Goal: Information Seeking & Learning: Learn about a topic

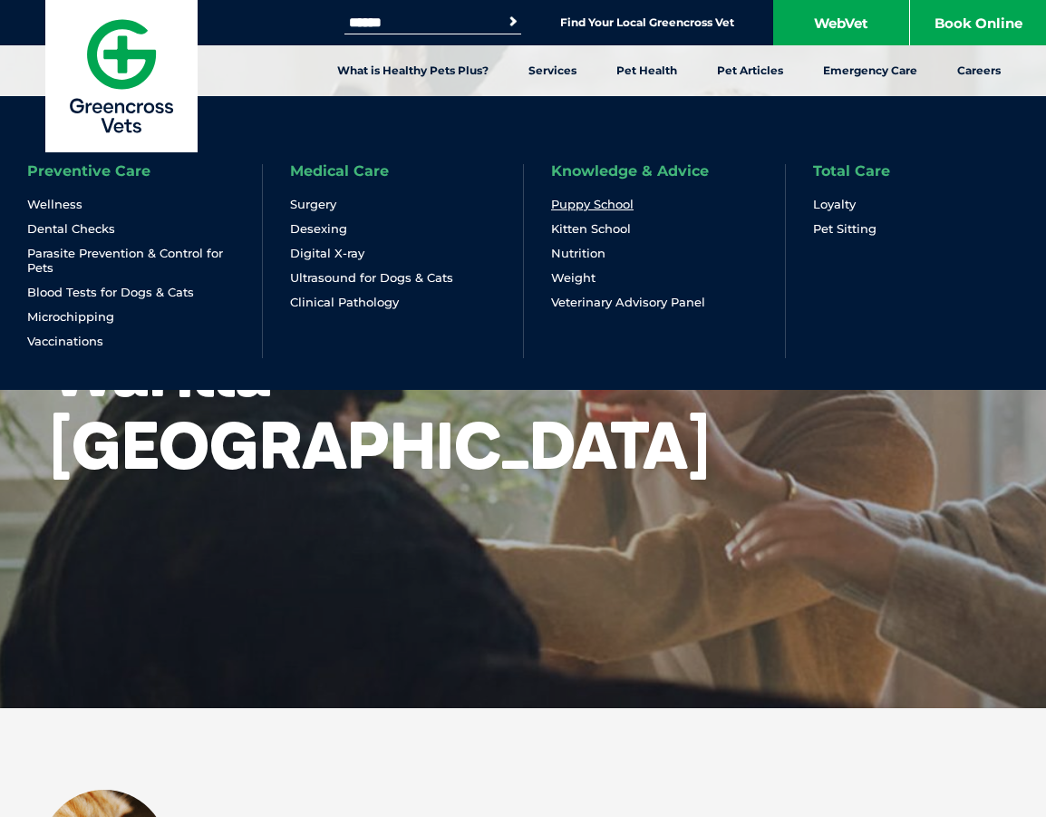
click at [580, 207] on link "Puppy School" at bounding box center [592, 204] width 82 height 15
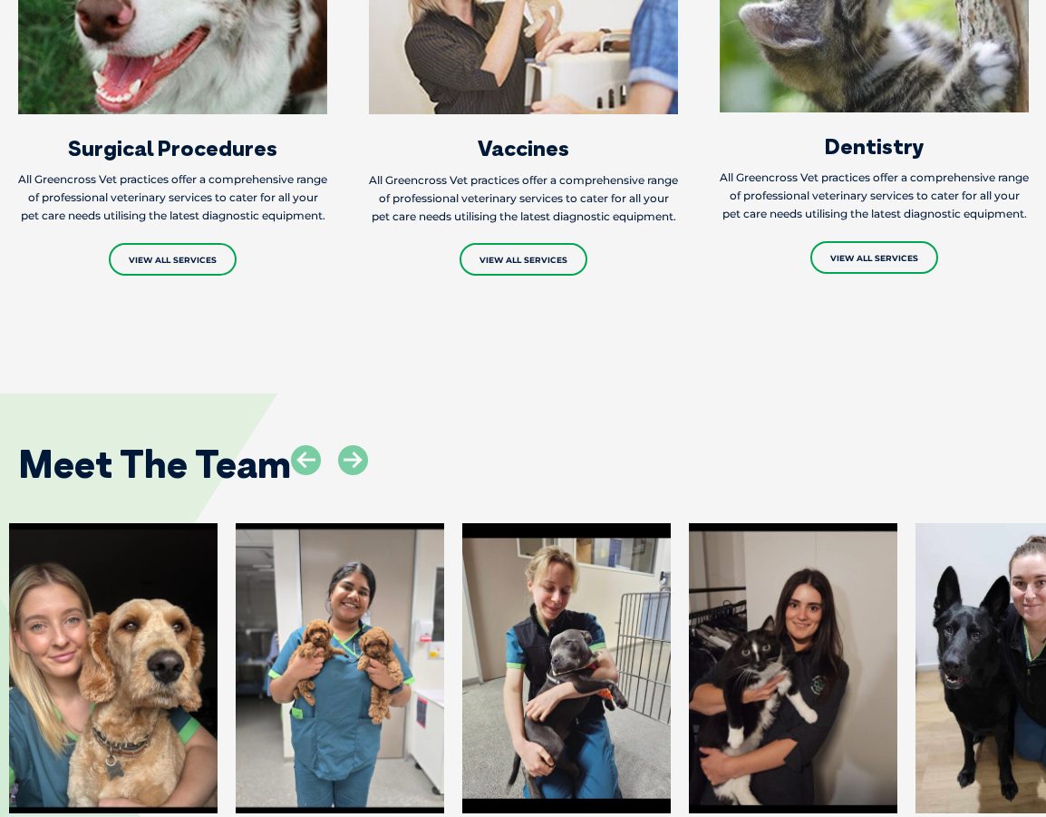
scroll to position [2447, 0]
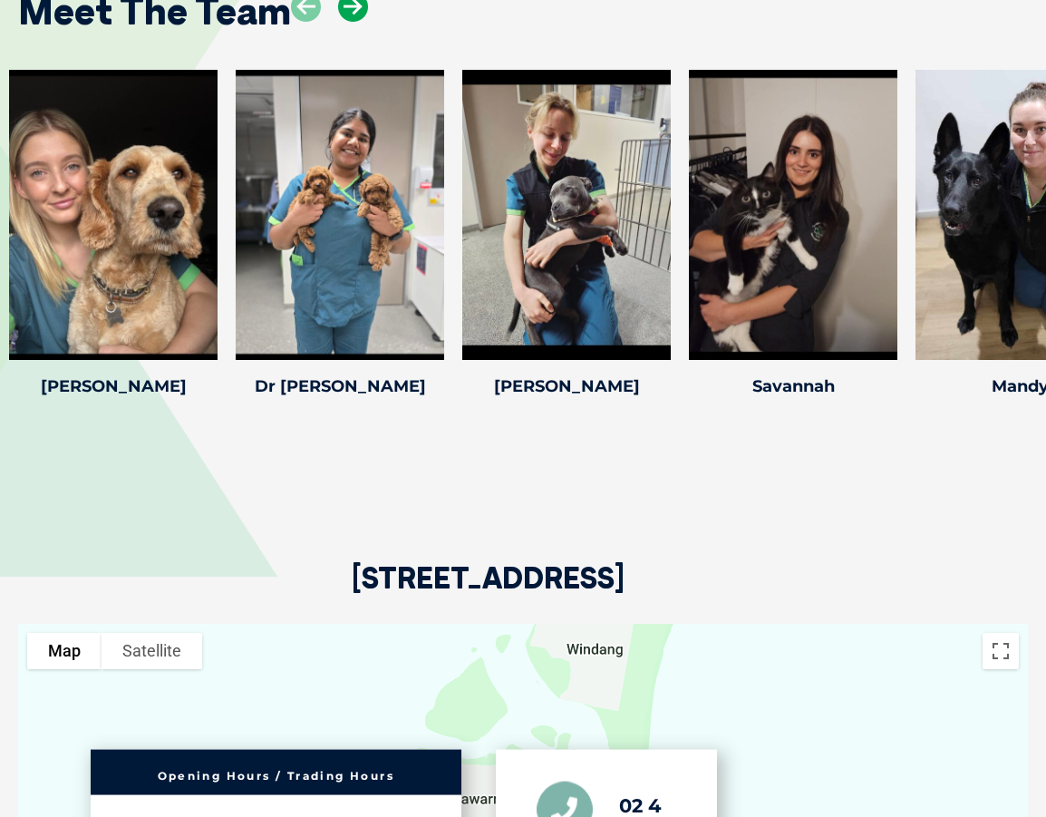
click at [358, 20] on icon at bounding box center [353, 7] width 30 height 30
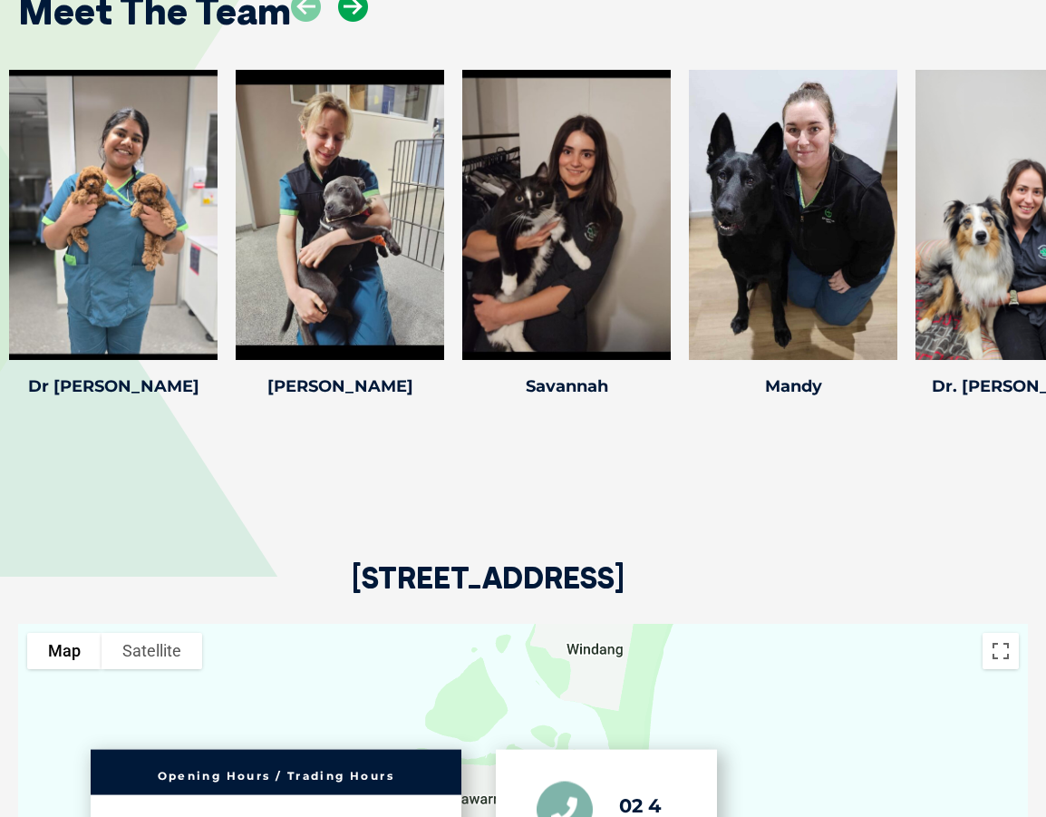
click at [358, 20] on icon at bounding box center [353, 7] width 30 height 30
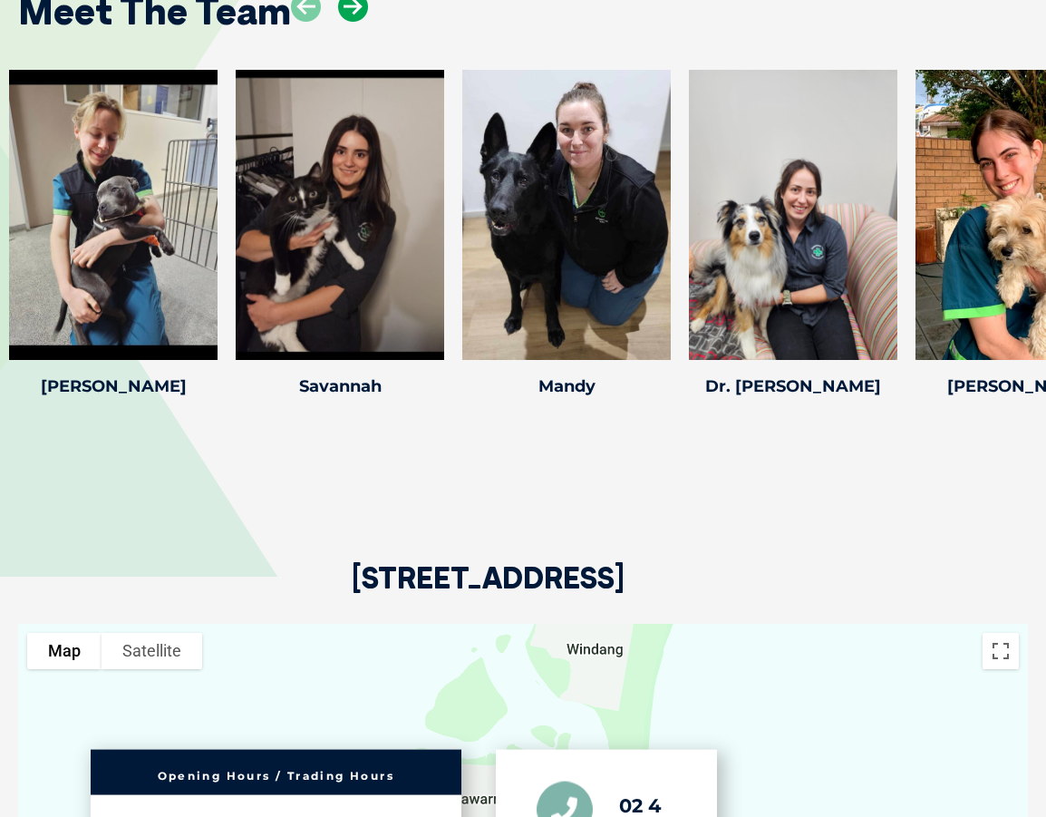
click at [358, 20] on icon at bounding box center [353, 7] width 30 height 30
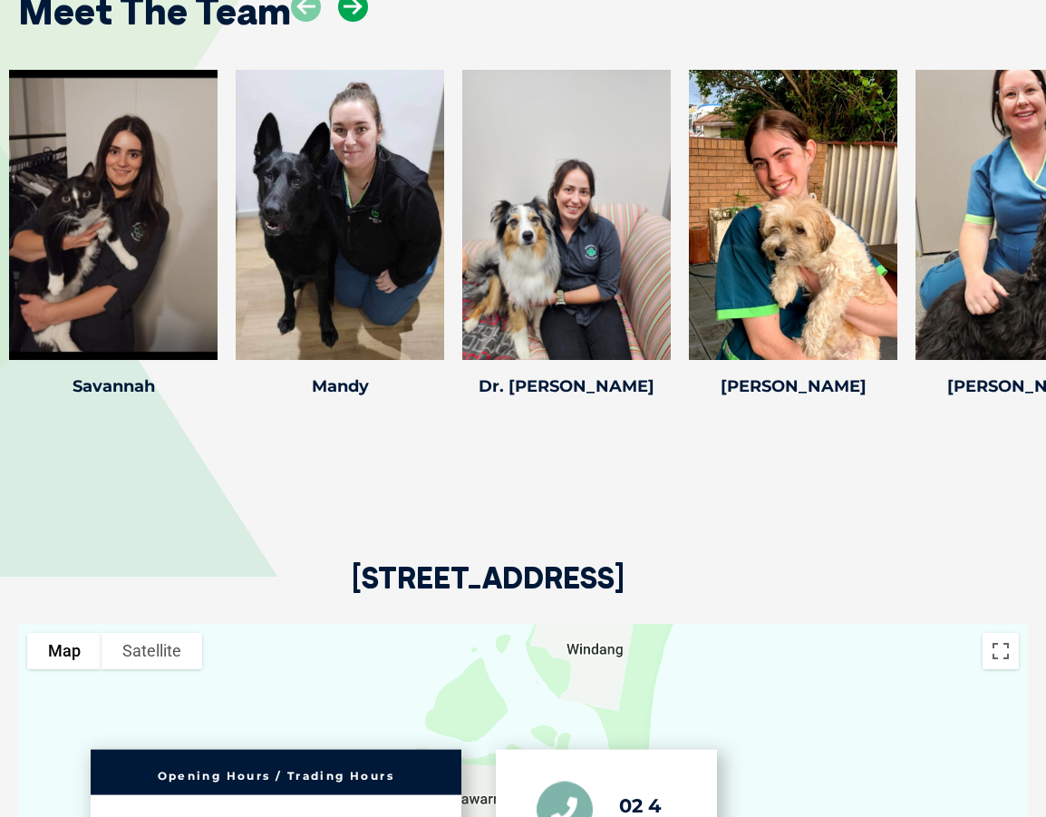
click at [358, 20] on icon at bounding box center [353, 7] width 30 height 30
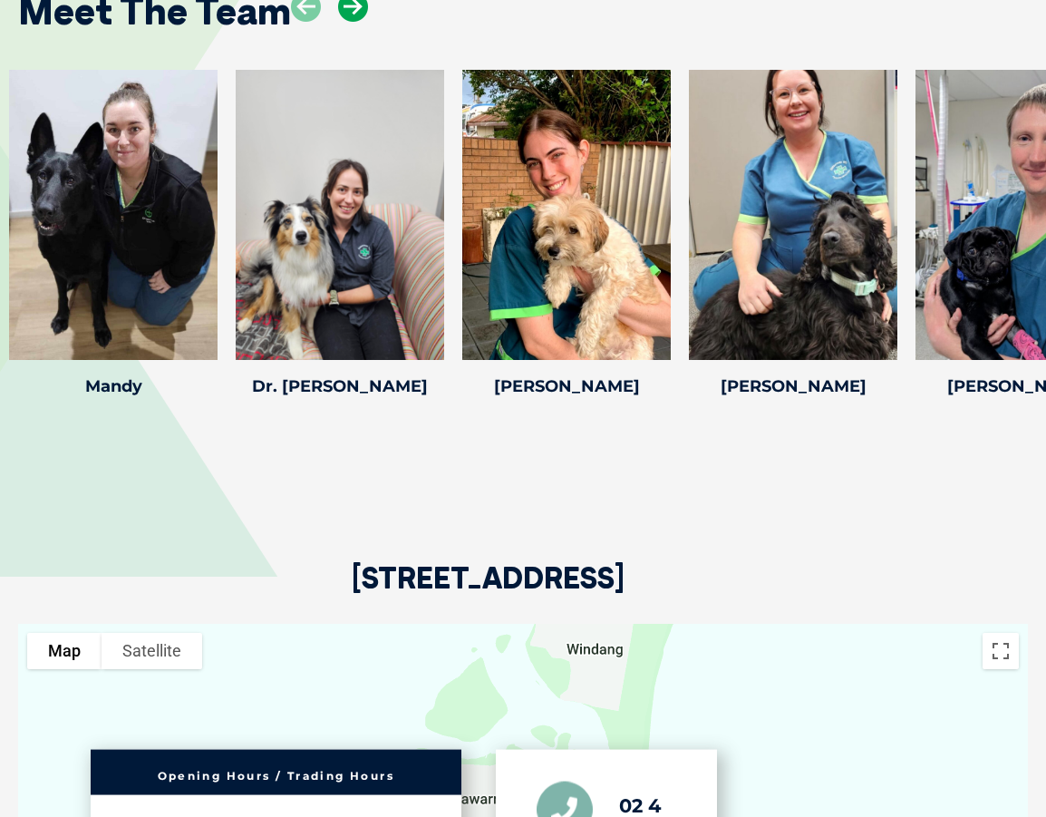
click at [358, 20] on icon at bounding box center [353, 7] width 30 height 30
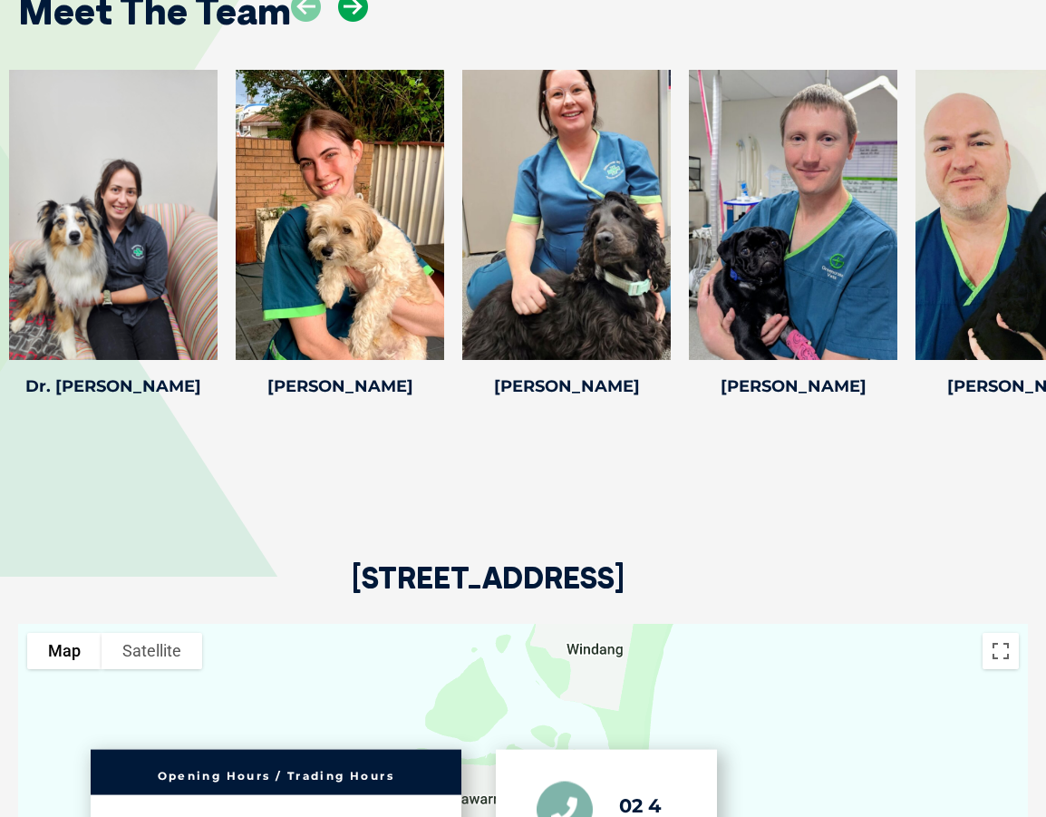
click at [358, 20] on icon at bounding box center [353, 7] width 30 height 30
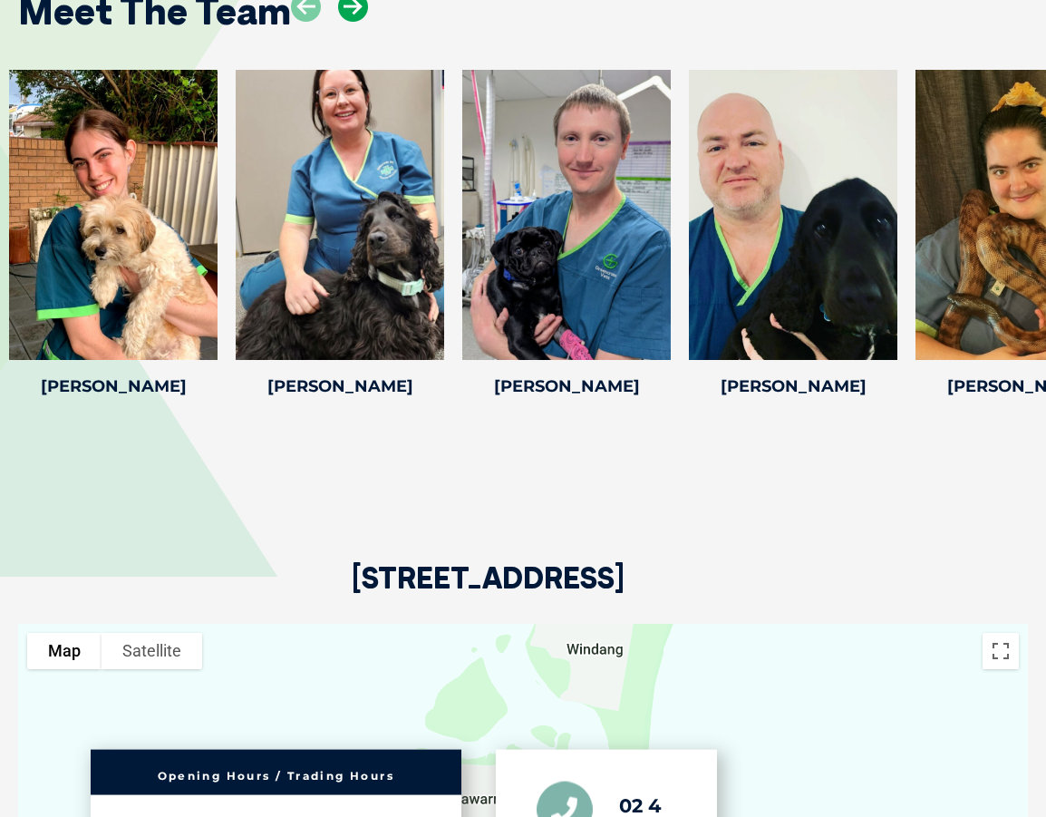
click at [358, 20] on icon at bounding box center [353, 7] width 30 height 30
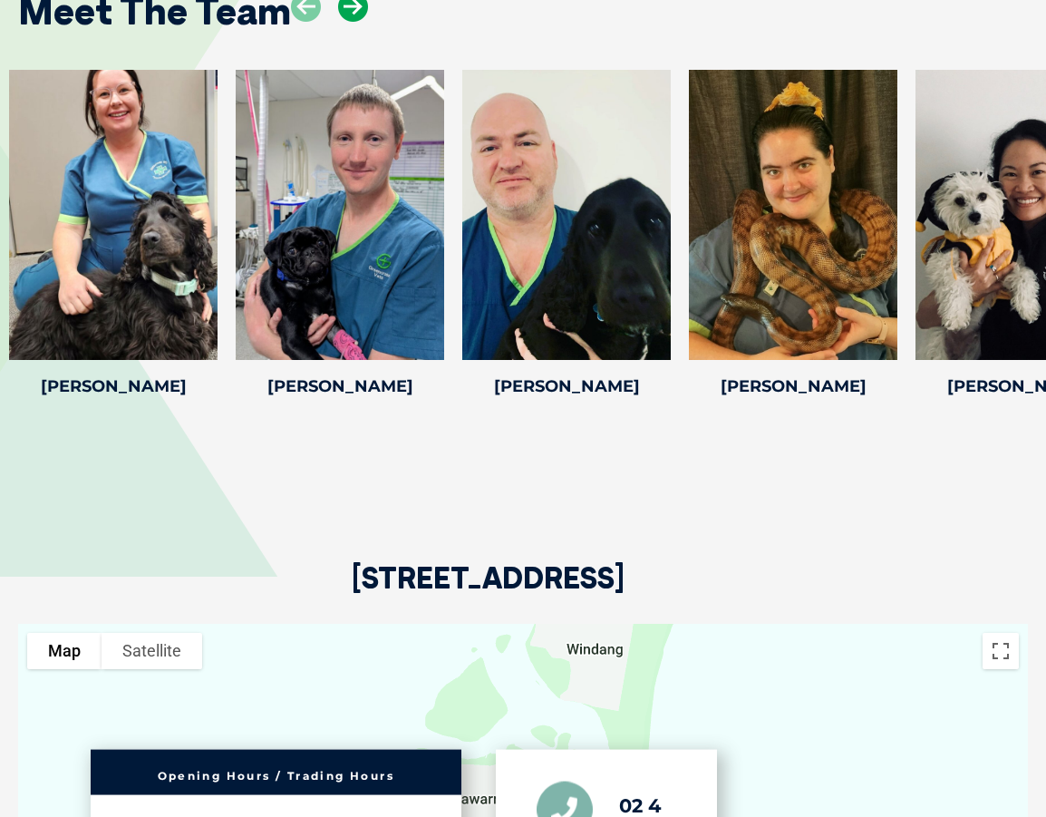
click at [358, 20] on icon at bounding box center [353, 7] width 30 height 30
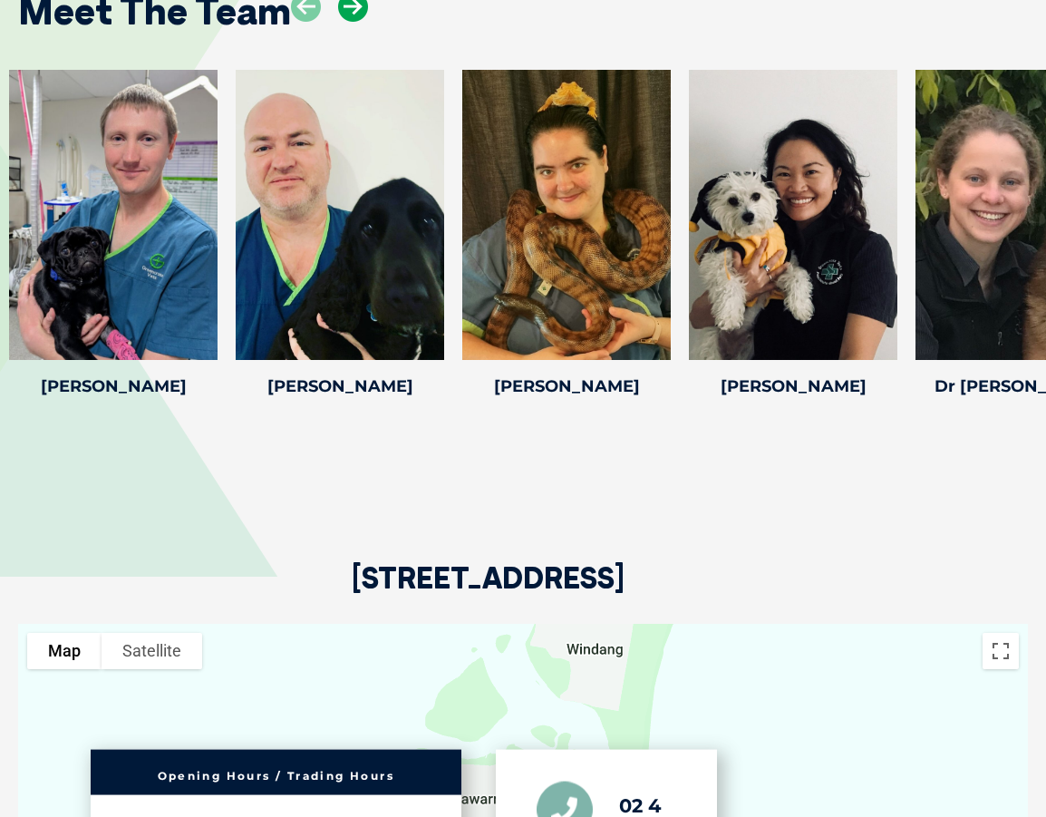
click at [358, 20] on icon at bounding box center [353, 7] width 30 height 30
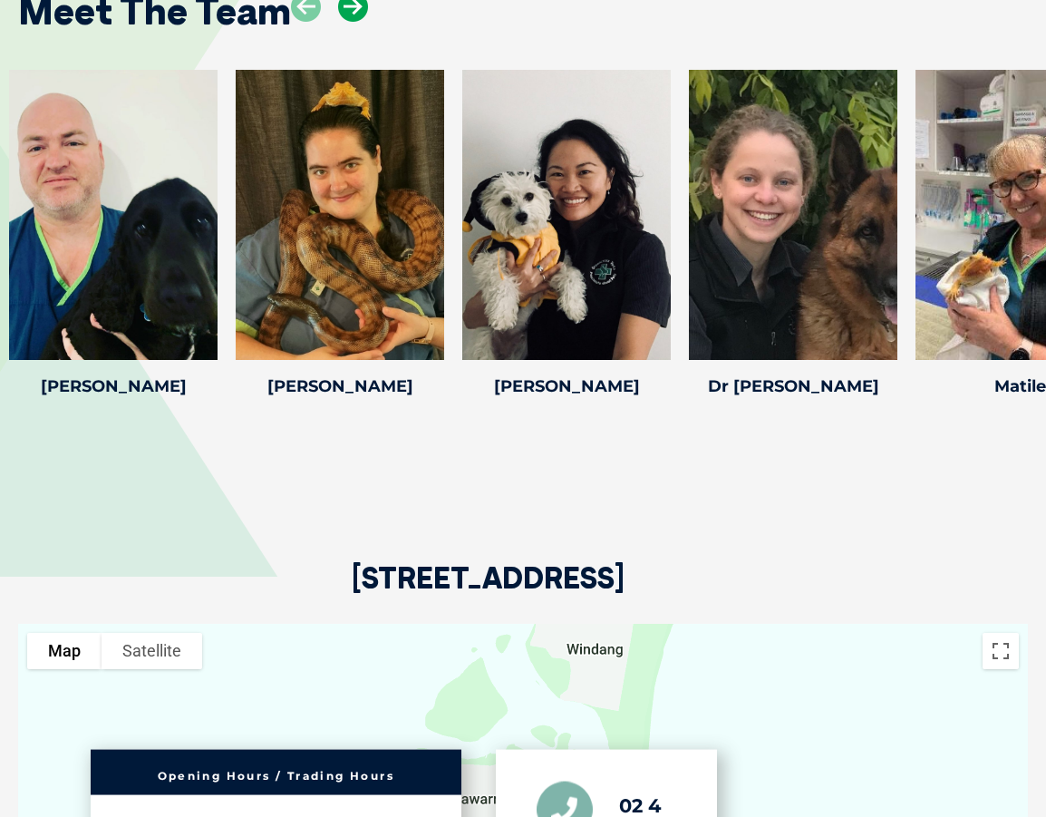
click at [358, 20] on icon at bounding box center [353, 7] width 30 height 30
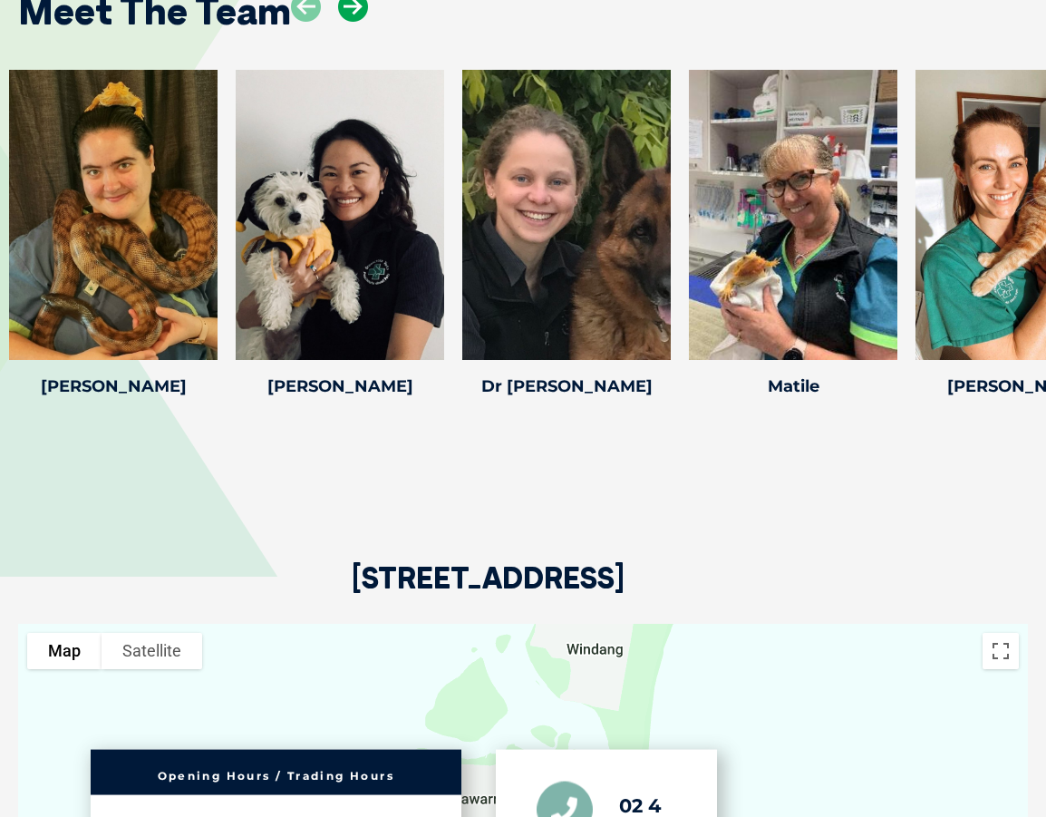
click at [358, 20] on icon at bounding box center [353, 7] width 30 height 30
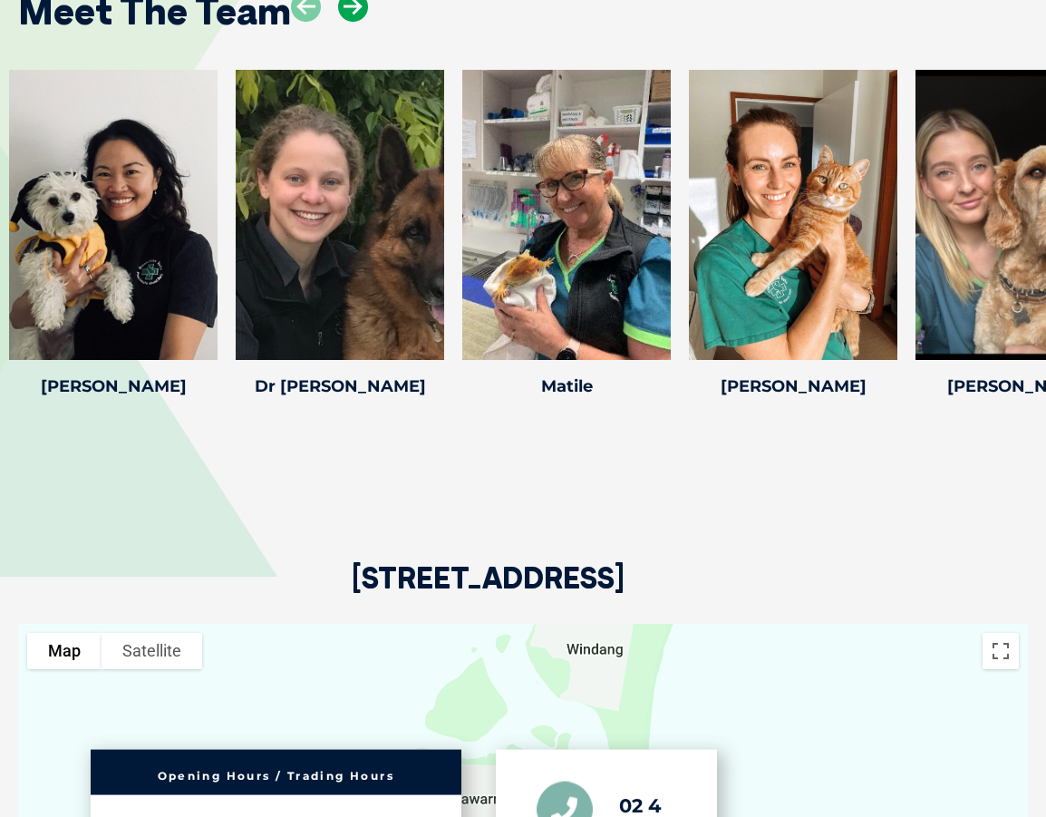
click at [358, 20] on icon at bounding box center [353, 7] width 30 height 30
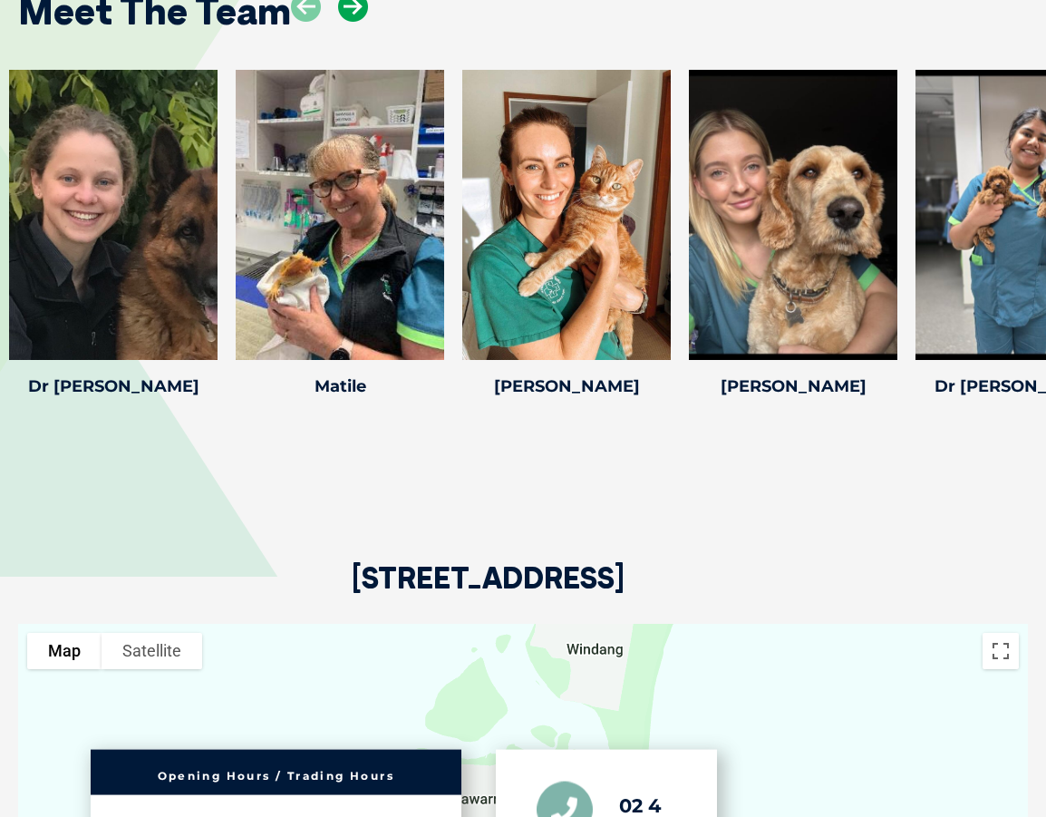
click at [358, 20] on icon at bounding box center [353, 7] width 30 height 30
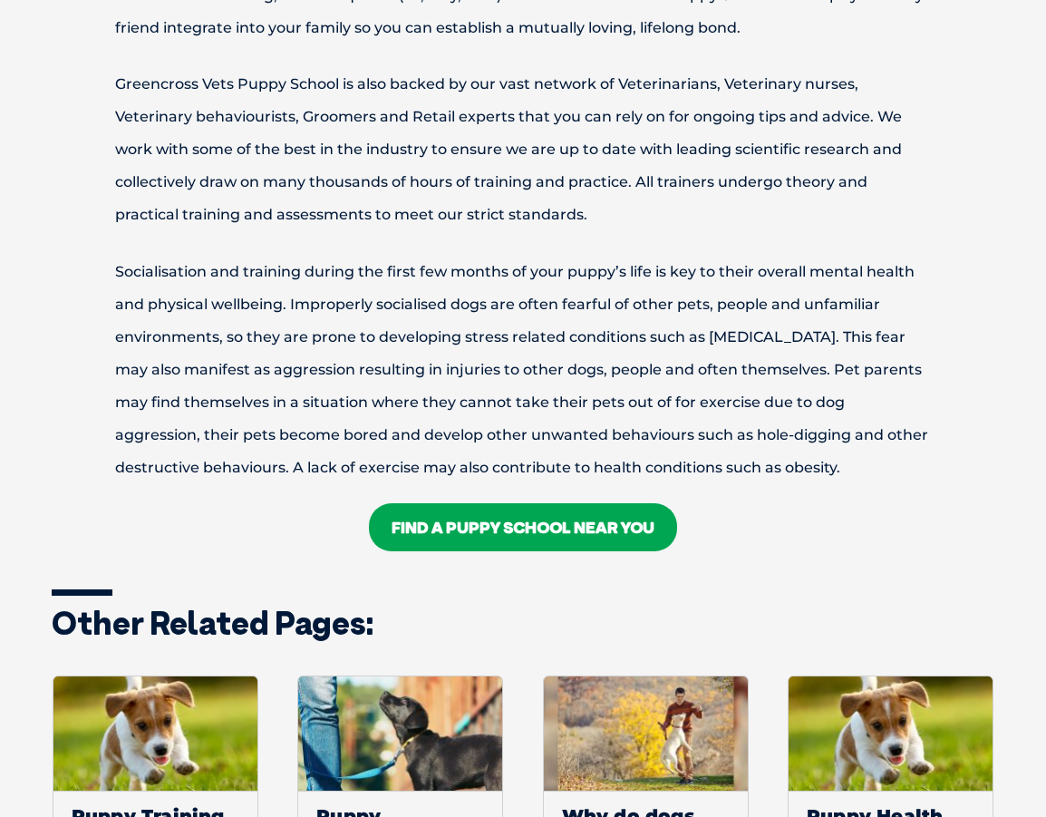
scroll to position [2447, 0]
